Goal: Transaction & Acquisition: Book appointment/travel/reservation

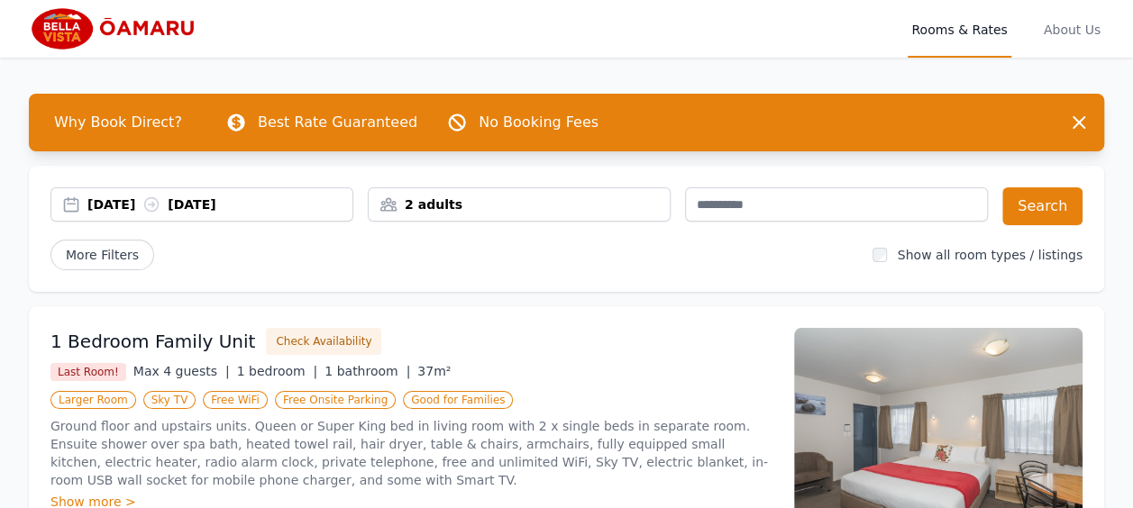
click at [132, 200] on div "[DATE] [DATE]" at bounding box center [219, 205] width 265 height 18
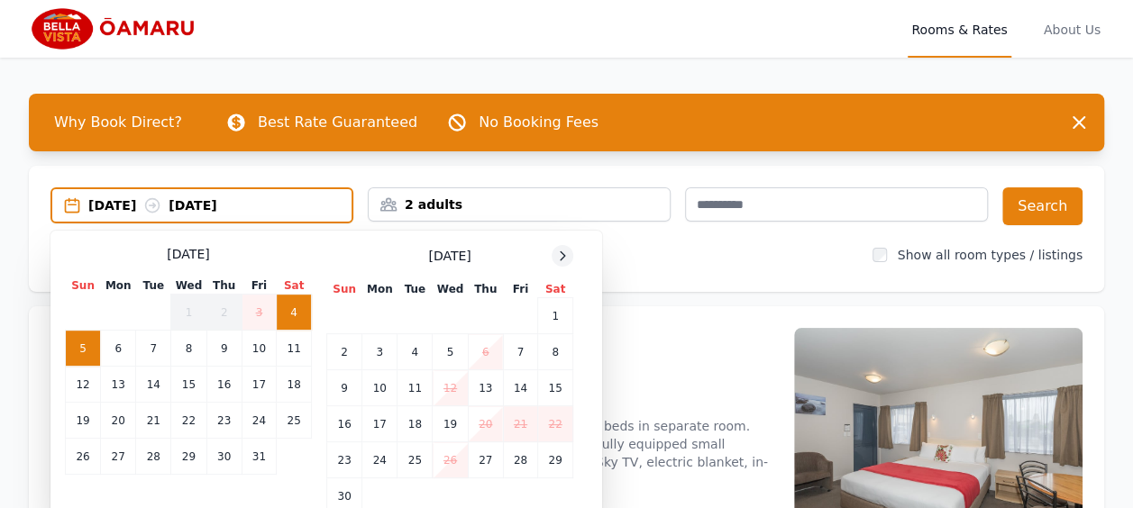
click at [563, 254] on icon at bounding box center [563, 255] width 5 height 8
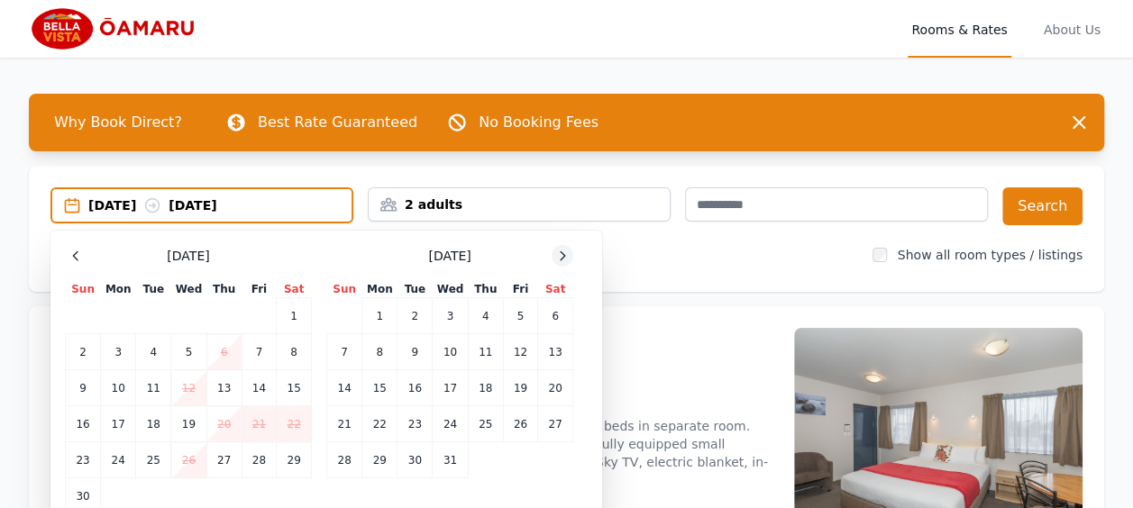
click at [563, 254] on icon at bounding box center [563, 255] width 5 height 8
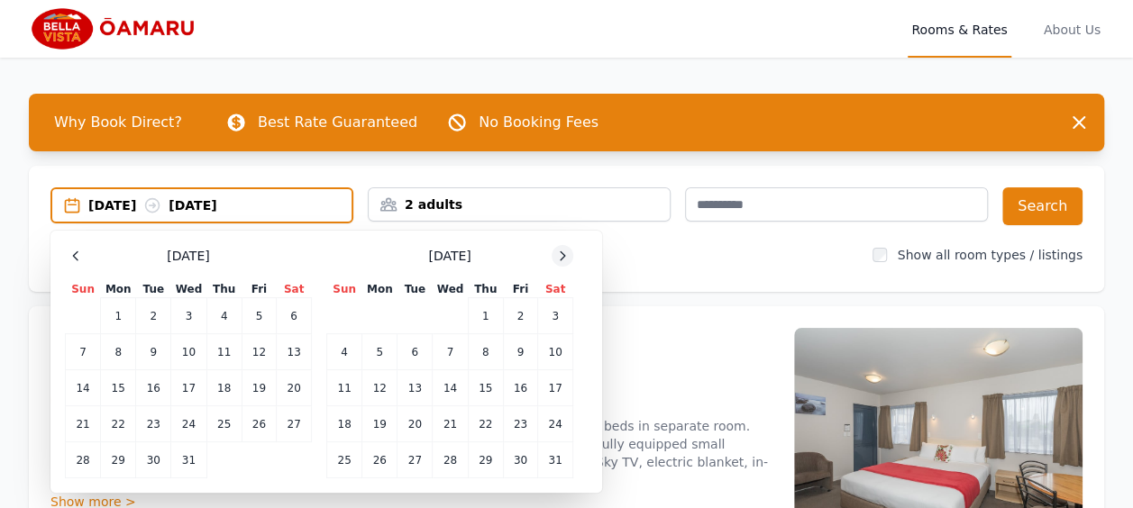
click at [563, 254] on icon at bounding box center [563, 255] width 5 height 8
click at [419, 316] on td "3" at bounding box center [415, 316] width 35 height 36
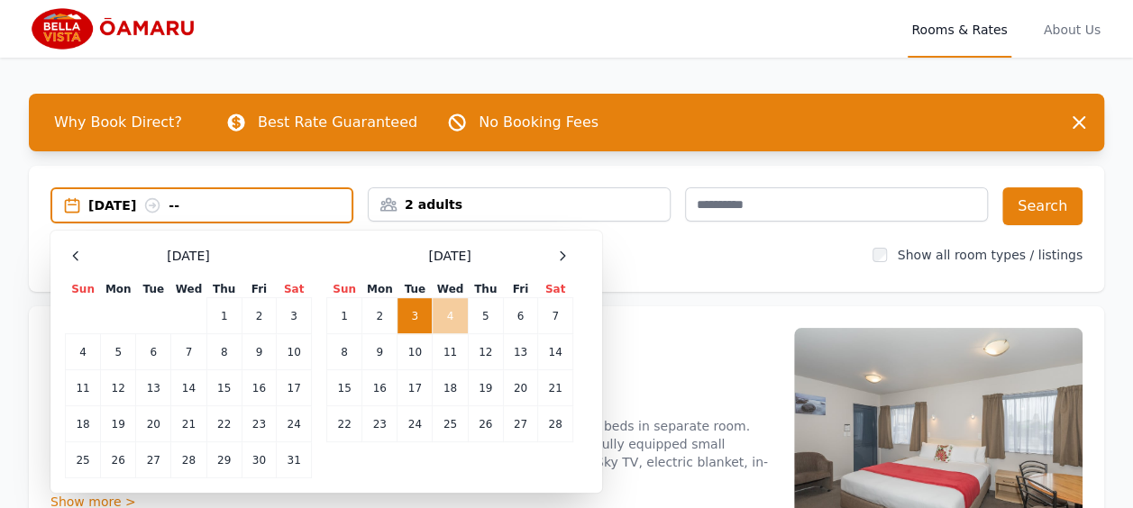
click at [442, 318] on td "4" at bounding box center [450, 316] width 35 height 36
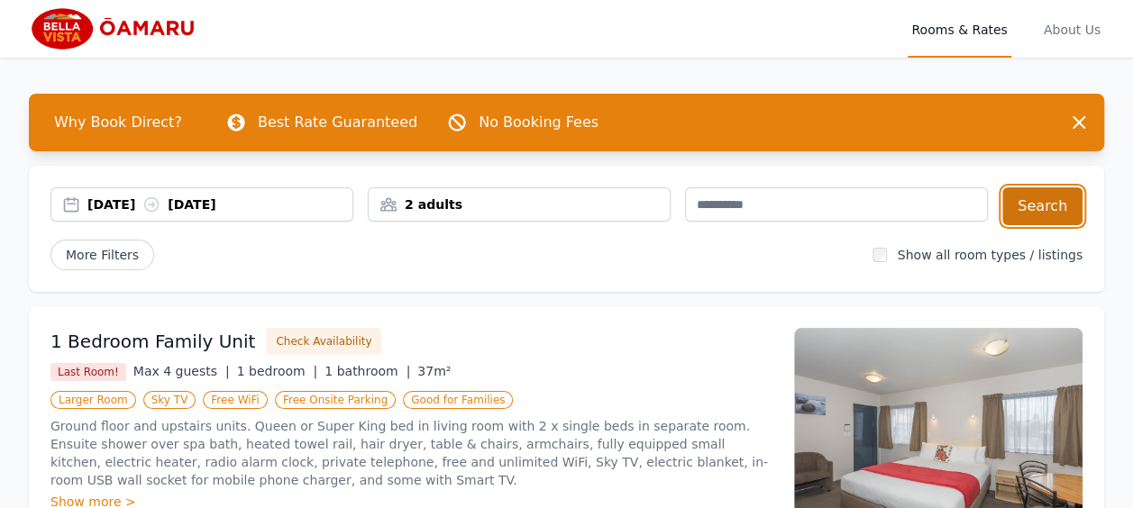
click at [1020, 204] on button "Search" at bounding box center [1042, 206] width 80 height 38
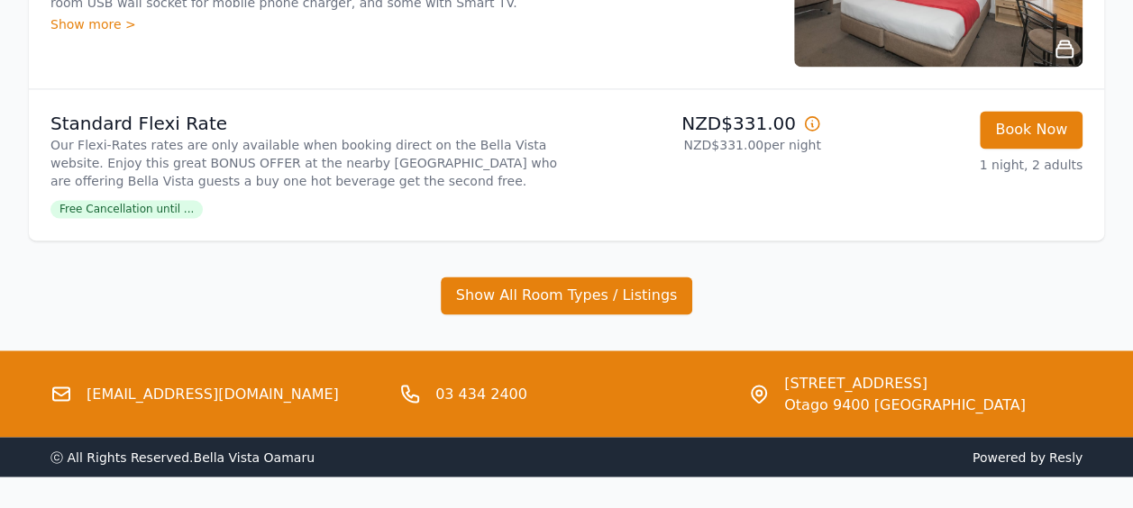
scroll to position [1370, 0]
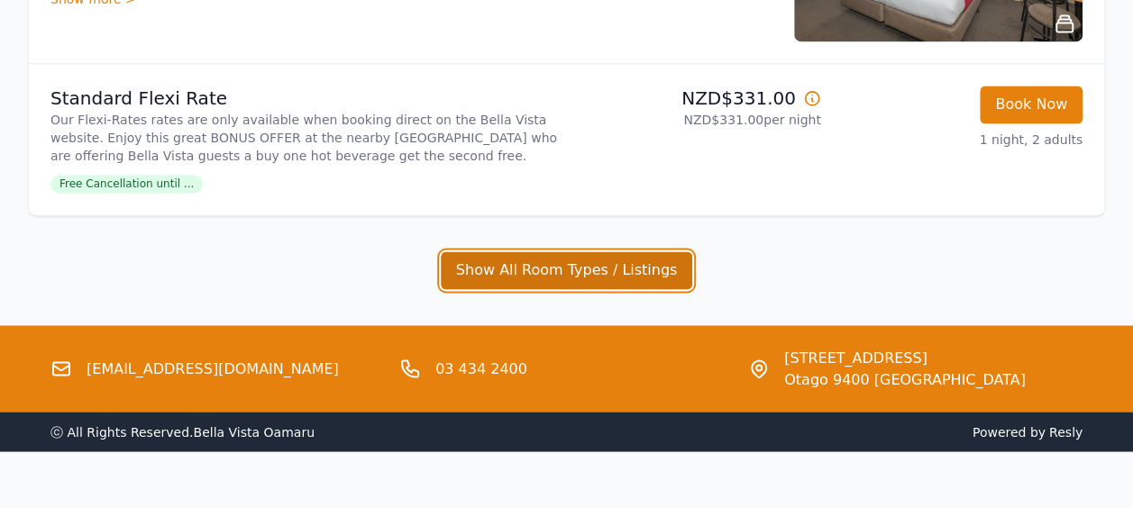
click at [672, 266] on button "Show All Room Types / Listings" at bounding box center [567, 270] width 252 height 38
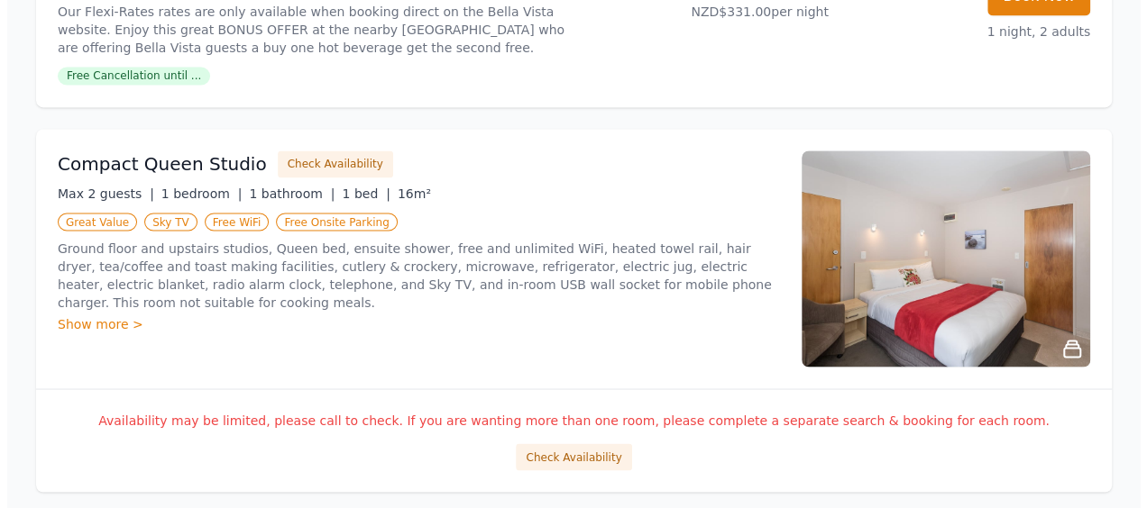
scroll to position [1514, 0]
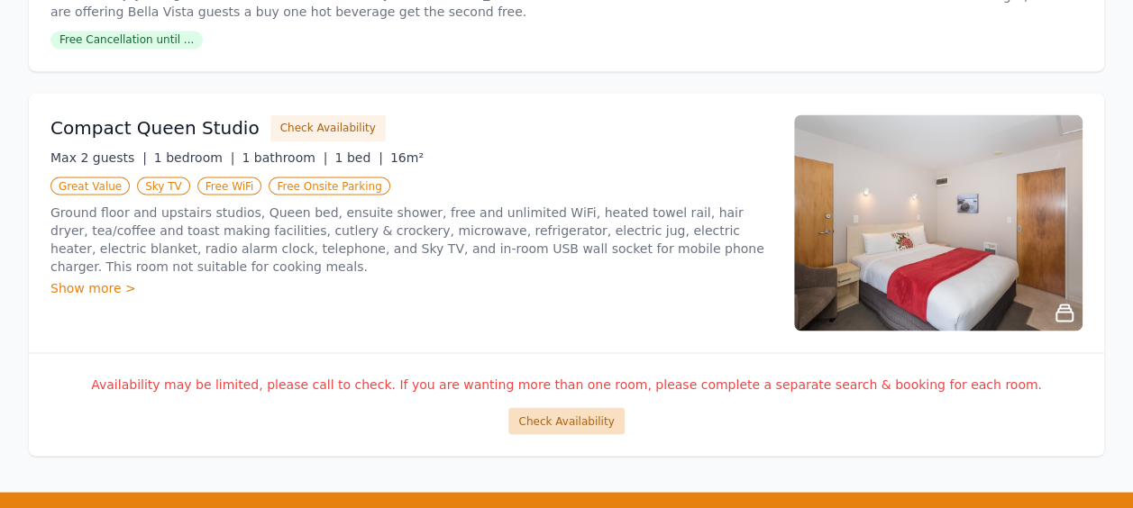
click at [559, 416] on button "Check Availability" at bounding box center [565, 420] width 115 height 27
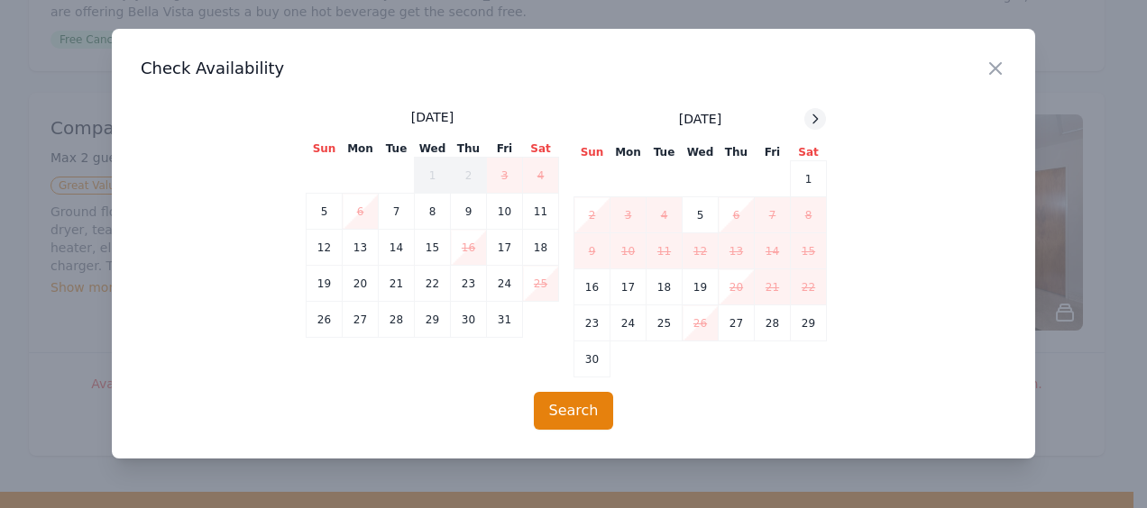
click at [810, 113] on icon at bounding box center [815, 119] width 14 height 14
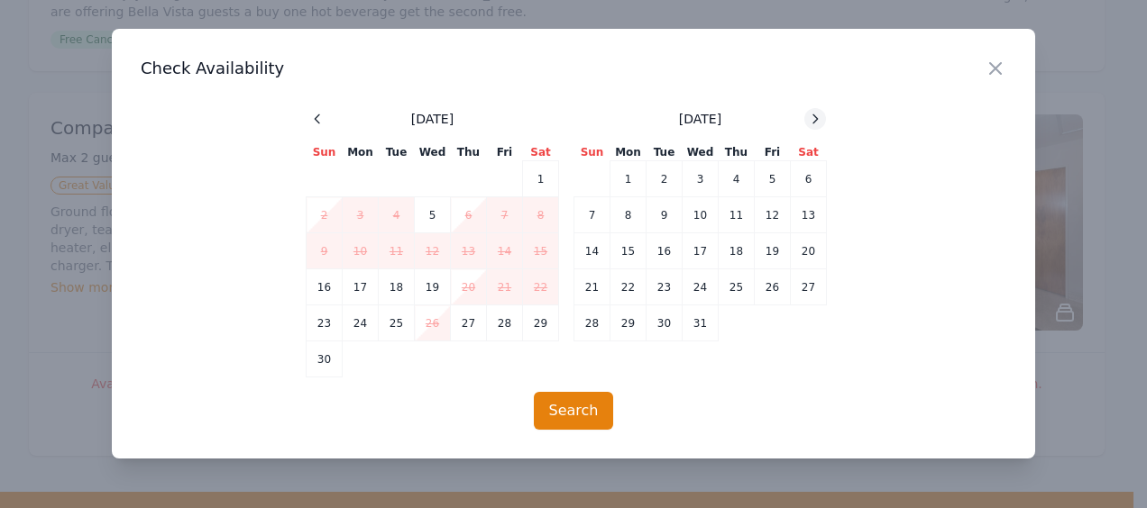
click at [810, 113] on icon at bounding box center [815, 119] width 14 height 14
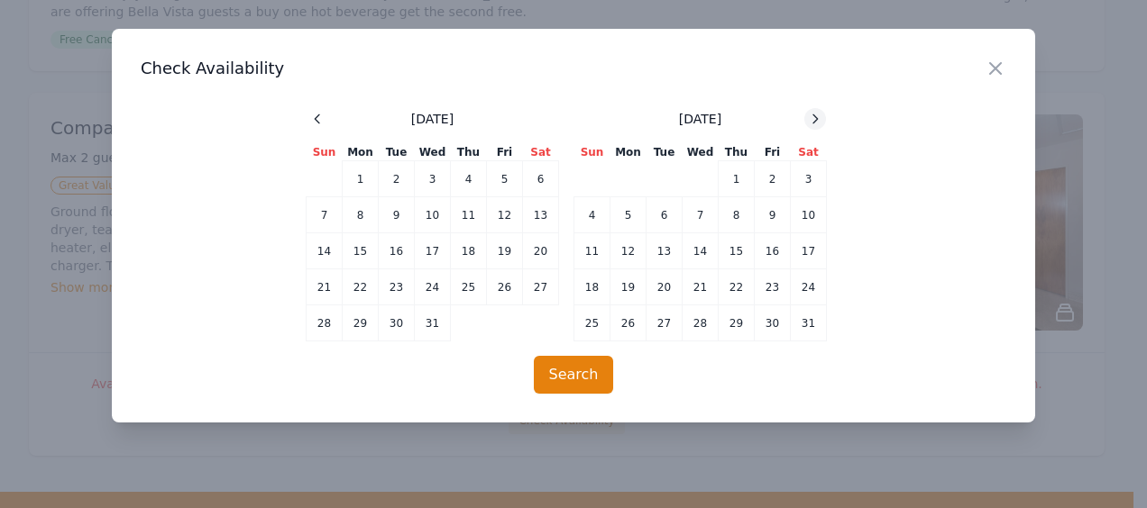
click at [810, 113] on icon at bounding box center [815, 119] width 14 height 14
click at [652, 187] on td "3" at bounding box center [664, 179] width 36 height 36
click at [694, 186] on td "4" at bounding box center [700, 179] width 36 height 36
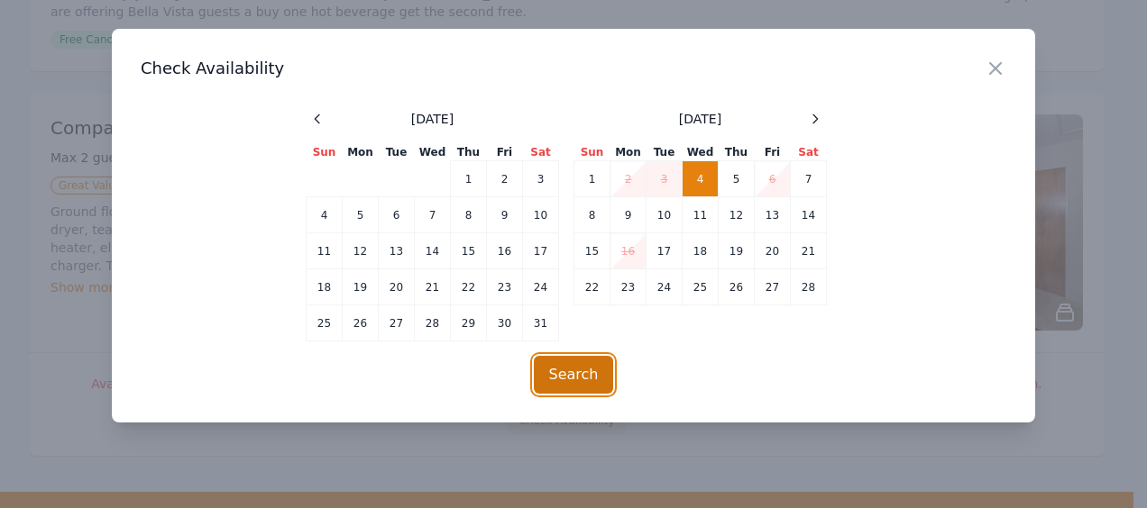
click at [584, 379] on button "Search" at bounding box center [574, 375] width 80 height 38
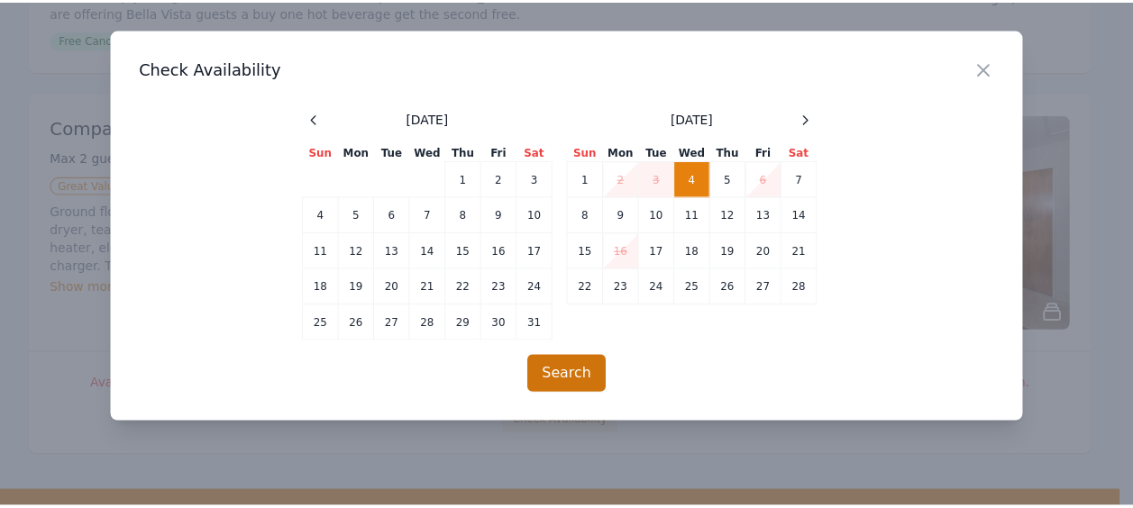
scroll to position [87, 0]
